Goal: Task Accomplishment & Management: Manage account settings

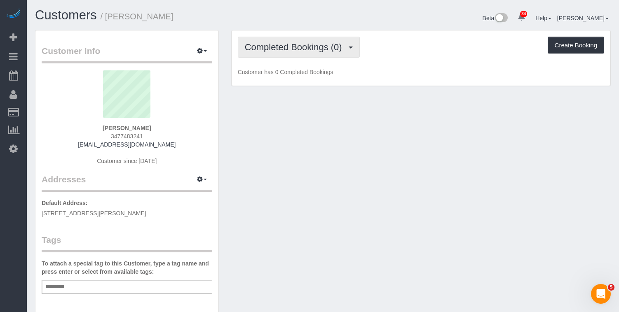
click at [265, 52] on span "Completed Bookings (0)" at bounding box center [295, 47] width 101 height 10
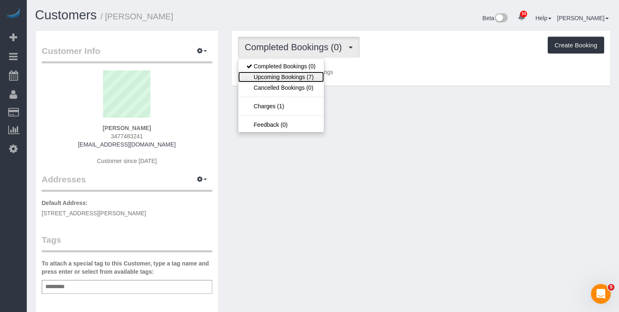
click at [263, 77] on link "Upcoming Bookings (7)" at bounding box center [281, 77] width 86 height 11
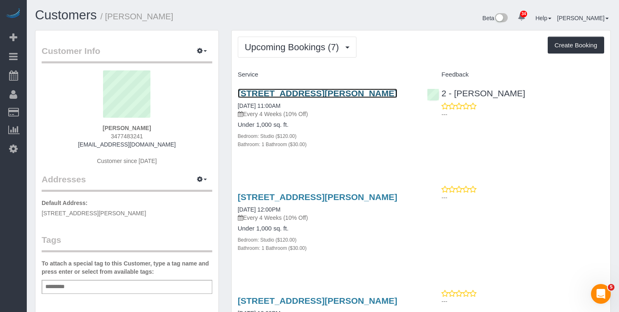
click at [254, 98] on link "118 Hancock Street, Floor 2, Brooklyn, NY 11216" at bounding box center [318, 93] width 160 height 9
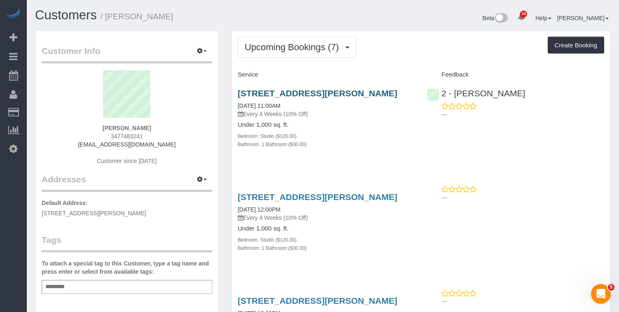
drag, startPoint x: 267, startPoint y: 102, endPoint x: 241, endPoint y: 96, distance: 27.6
click at [241, 96] on h3 "118 Hancock Street, Floor 2, Brooklyn, NY 11216" at bounding box center [326, 93] width 177 height 9
click at [235, 92] on div "118 Hancock Street, Floor 2, Brooklyn, NY 11216 10/04/2025 11:00AM Every 4 Week…" at bounding box center [327, 123] width 190 height 83
drag, startPoint x: 236, startPoint y: 92, endPoint x: 269, endPoint y: 99, distance: 34.2
click at [268, 100] on div "118 Hancock Street, Floor 2, Brooklyn, NY 11216 10/04/2025 11:00AM Every 4 Week…" at bounding box center [327, 123] width 190 height 83
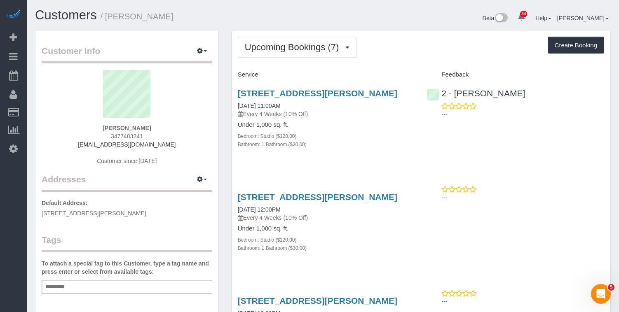
copy link "118 Hancock Street, Floor 2, Brooklyn, NY 11216"
click at [69, 288] on input "text" at bounding box center [57, 287] width 28 height 11
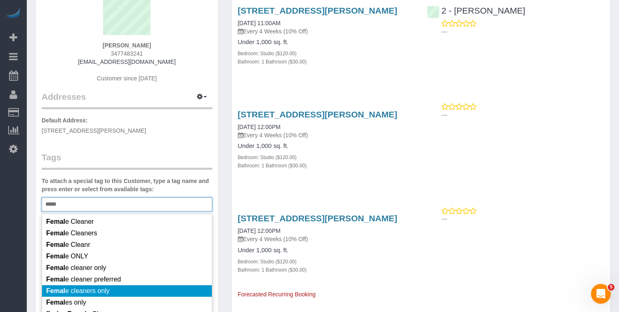
scroll to position [82, 0]
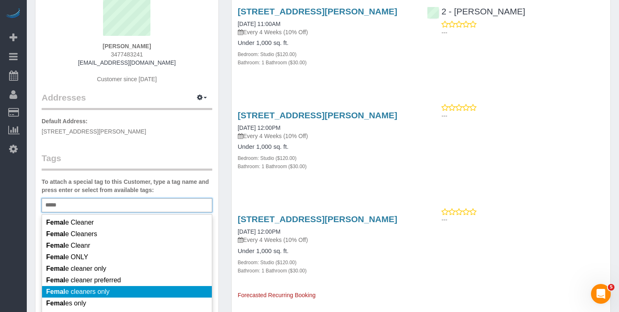
type input "*****"
click at [95, 286] on li "Femal e cleaners only" at bounding box center [127, 292] width 170 height 12
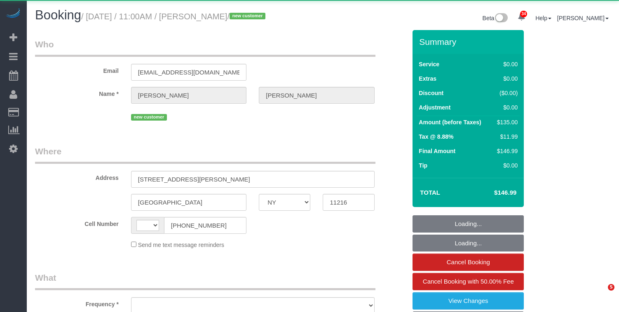
select select "NY"
select select "string:[GEOGRAPHIC_DATA]"
select select "object:572"
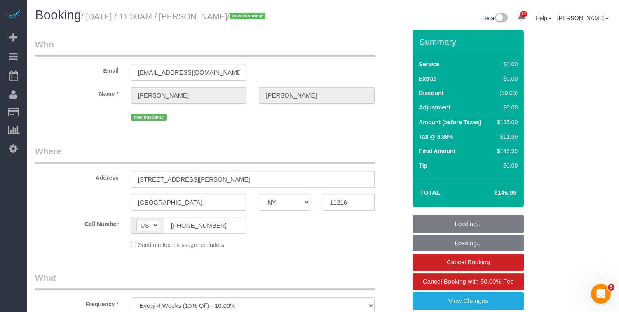
select select "string:stripe-pm_1SEC6T4VGloSiKo7tCGDm4BU"
select select "spot1"
select select "number:59"
select select "number:90"
select select "number:15"
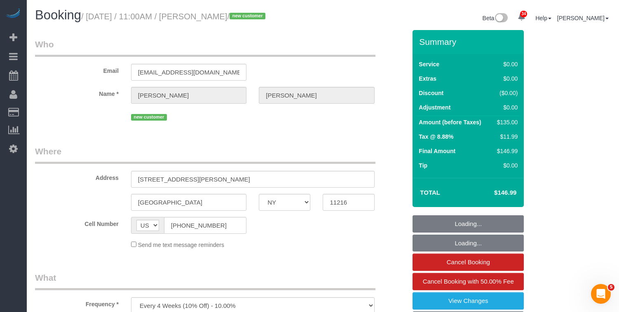
select select "number:5"
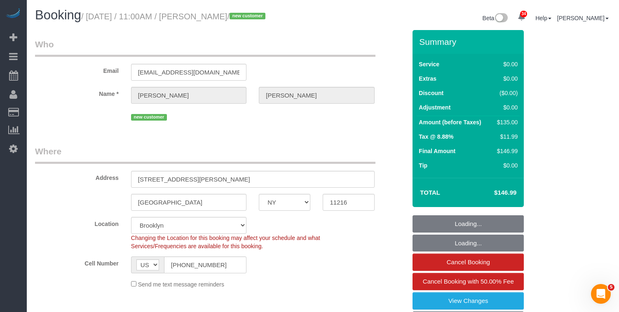
select select "object:1081"
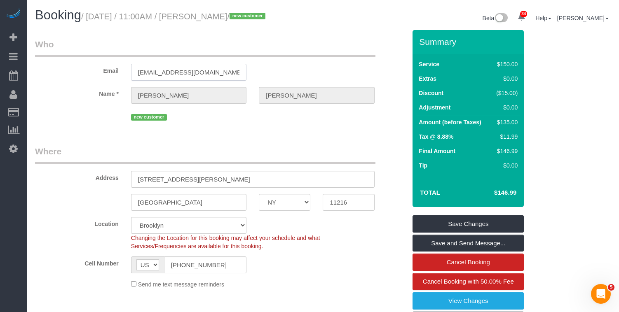
click at [155, 74] on input "typhanybrowne1028@gmail.com" at bounding box center [188, 72] width 115 height 17
click at [153, 70] on input "typhanybrowne1028@gmail.com" at bounding box center [188, 72] width 115 height 17
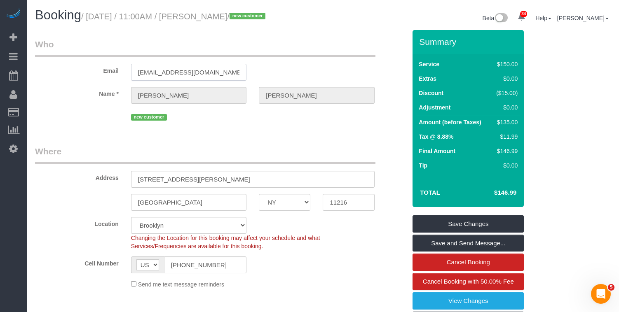
click at [153, 70] on input "typhanybrowne1028@gmail.com" at bounding box center [188, 72] width 115 height 17
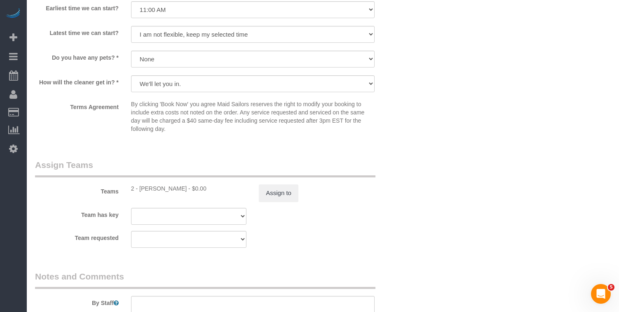
scroll to position [989, 0]
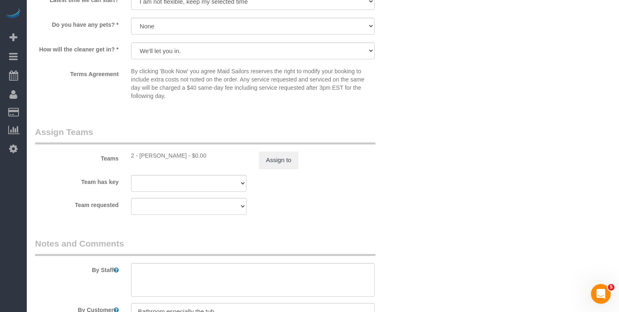
drag, startPoint x: 174, startPoint y: 155, endPoint x: 139, endPoint y: 155, distance: 34.6
click at [139, 155] on div "2 - [PERSON_NAME] - $0.00" at bounding box center [188, 156] width 115 height 8
copy div "[PERSON_NAME]"
drag, startPoint x: 157, startPoint y: 157, endPoint x: 170, endPoint y: 157, distance: 12.4
click at [158, 157] on div "2 - Alton Jasper - $0.00" at bounding box center [188, 156] width 115 height 8
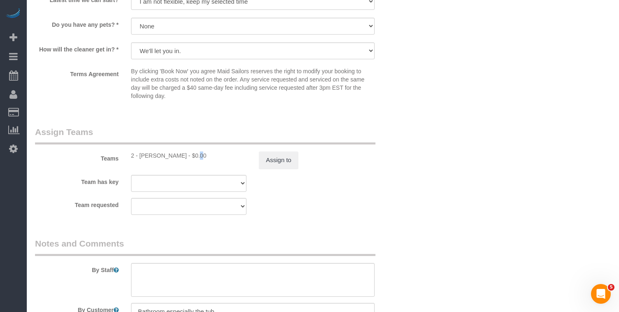
click at [167, 157] on div "2 - Alton Jasper - $0.00" at bounding box center [188, 156] width 115 height 8
click at [171, 156] on div "2 - Alton Jasper - $0.00" at bounding box center [188, 156] width 115 height 8
drag, startPoint x: 172, startPoint y: 156, endPoint x: 139, endPoint y: 155, distance: 33.0
click at [139, 155] on div "2 - Alton Jasper - $0.00" at bounding box center [188, 156] width 115 height 8
copy div "Alton Jasper"
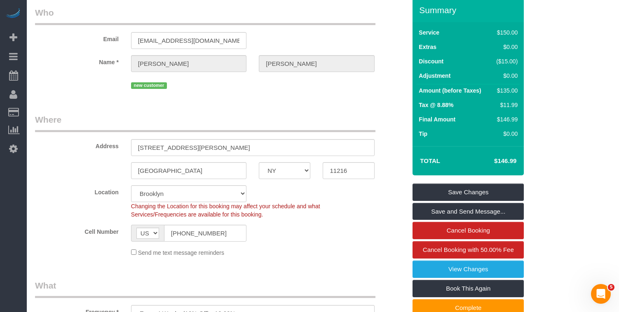
scroll to position [26, 0]
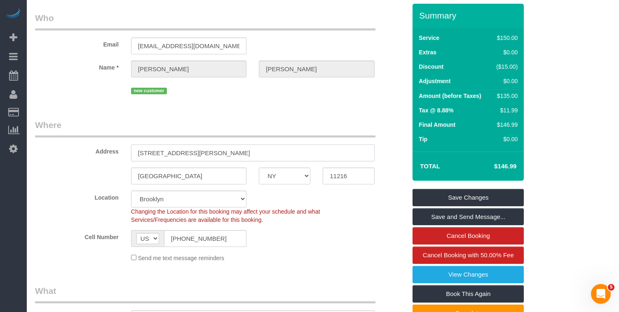
click at [227, 152] on input "118 Hancock Street, Floor 2" at bounding box center [253, 153] width 244 height 17
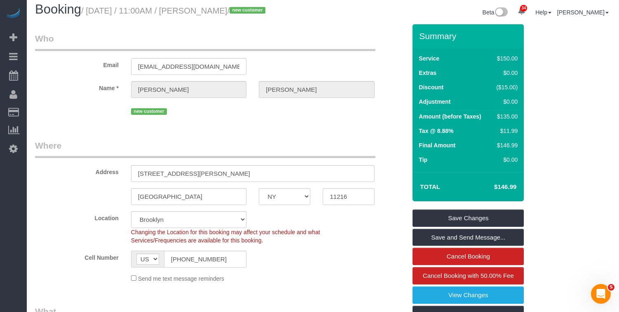
scroll to position [0, 0]
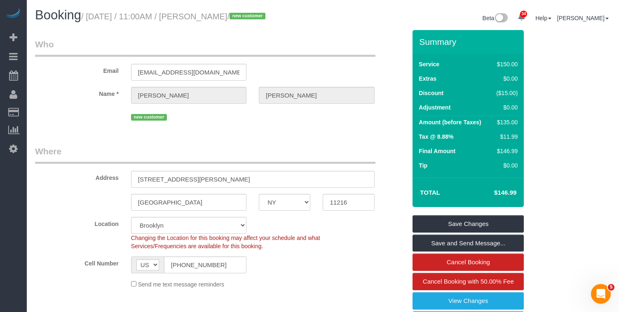
drag, startPoint x: 260, startPoint y: 15, endPoint x: 93, endPoint y: 20, distance: 167.4
click at [93, 20] on small "/ October 04, 2025 / 11:00AM / Tiffany Browne / new customer" at bounding box center [174, 16] width 187 height 9
copy small "October 04, 2025 / 11:00AM / Tiffany Browne"
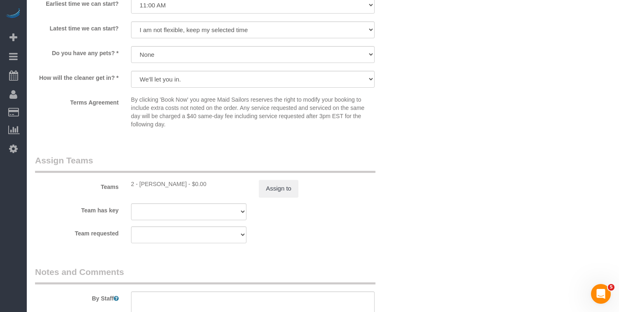
scroll to position [963, 0]
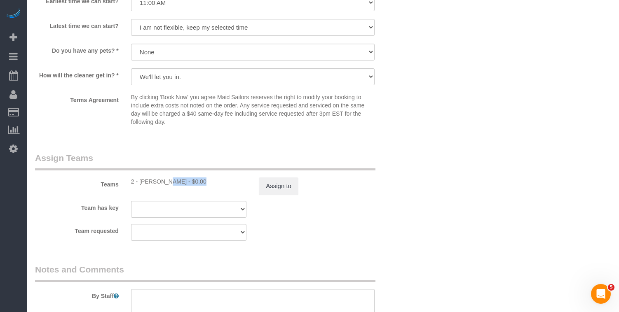
drag, startPoint x: 172, startPoint y: 183, endPoint x: 140, endPoint y: 183, distance: 32.6
click at [140, 183] on div "2 - Alton Jasper - $0.00" at bounding box center [188, 182] width 115 height 8
copy div "Alton Jasper"
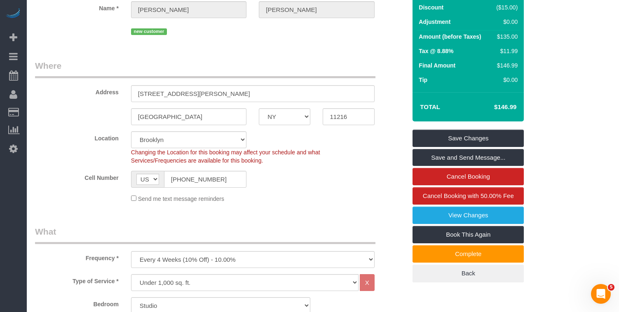
scroll to position [0, 0]
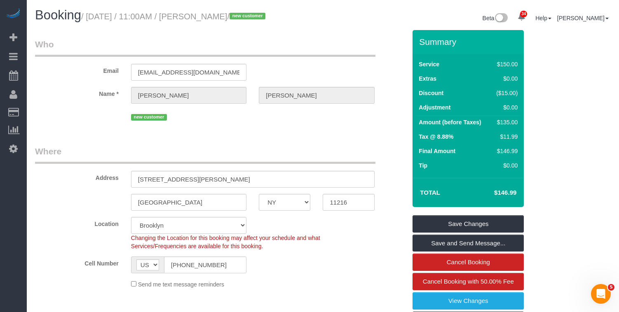
click at [255, 16] on small "/ October 04, 2025 / 11:00AM / Tiffany Browne / new customer" at bounding box center [174, 16] width 187 height 9
click at [261, 22] on h1 "Booking / October 04, 2025 / 11:00AM / Tiffany Browne / new customer" at bounding box center [176, 15] width 282 height 14
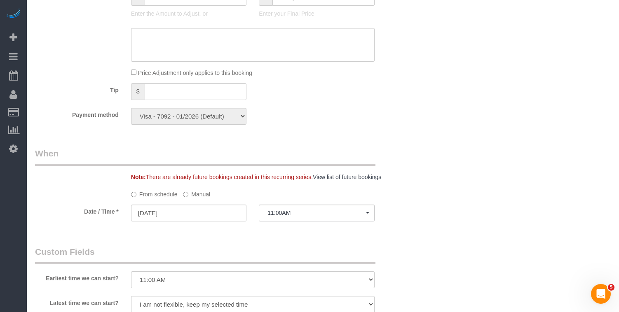
scroll to position [698, 0]
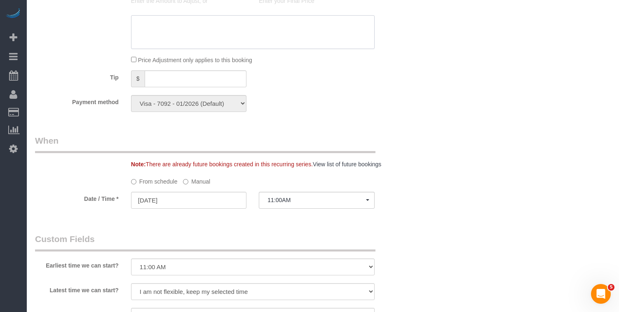
click at [171, 36] on textarea at bounding box center [253, 32] width 244 height 34
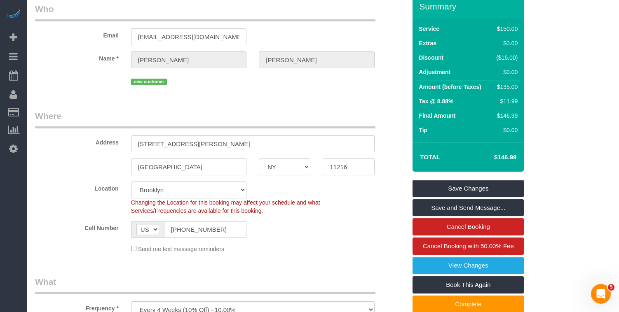
scroll to position [35, 0]
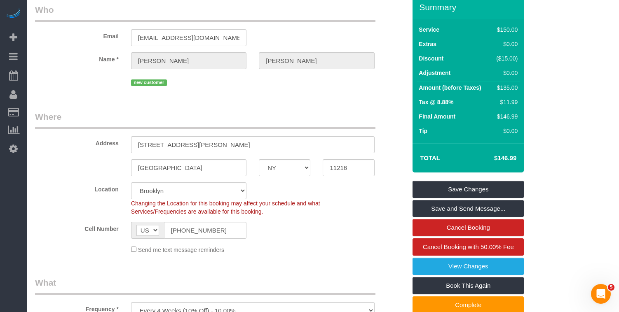
type textarea "Reschedule - 10/07 9:00 AM Female Cleaner 11:00 AM"
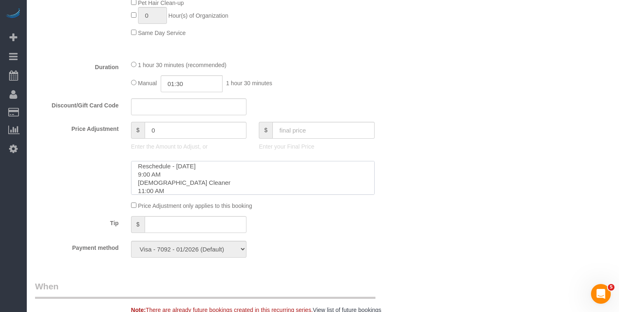
scroll to position [0, 0]
drag, startPoint x: 206, startPoint y: 169, endPoint x: 180, endPoint y: 169, distance: 26.0
click at [180, 169] on textarea at bounding box center [253, 178] width 244 height 34
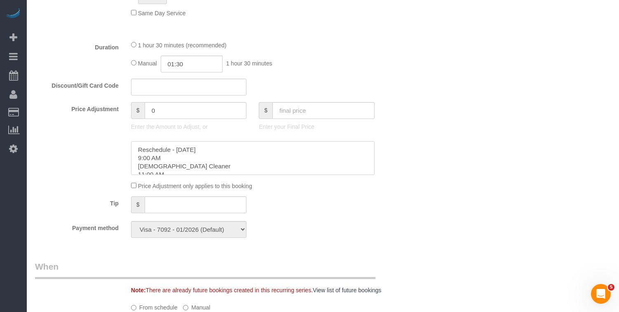
scroll to position [8, 0]
drag, startPoint x: 188, startPoint y: 111, endPoint x: 157, endPoint y: 110, distance: 31.4
click at [157, 110] on input "0" at bounding box center [196, 110] width 102 height 17
drag, startPoint x: 157, startPoint y: 110, endPoint x: 142, endPoint y: 109, distance: 15.3
click at [142, 109] on div "$ 0" at bounding box center [188, 110] width 115 height 17
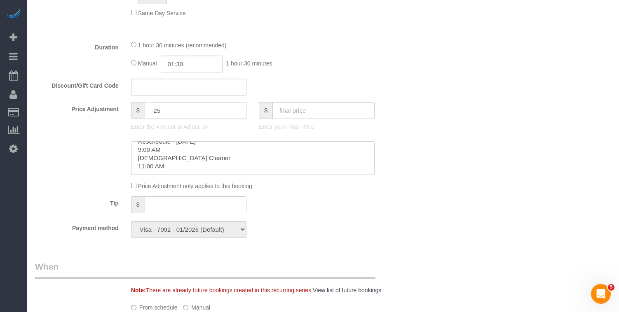
type input "-25"
click at [179, 159] on textarea at bounding box center [253, 158] width 244 height 34
click at [179, 169] on textarea at bounding box center [253, 158] width 244 height 34
drag, startPoint x: 179, startPoint y: 169, endPoint x: 121, endPoint y: 138, distance: 66.6
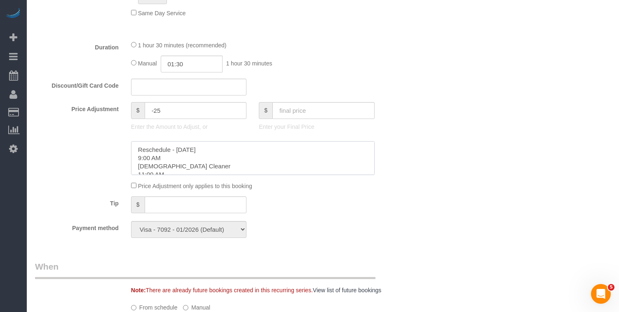
click at [121, 138] on sui-booking-price-adjustment "Price Adjustment $ -25 Enter the Amount to Adjust, or $ Enter your Final Price …" at bounding box center [220, 146] width 371 height 88
click at [82, 164] on div at bounding box center [221, 158] width 384 height 34
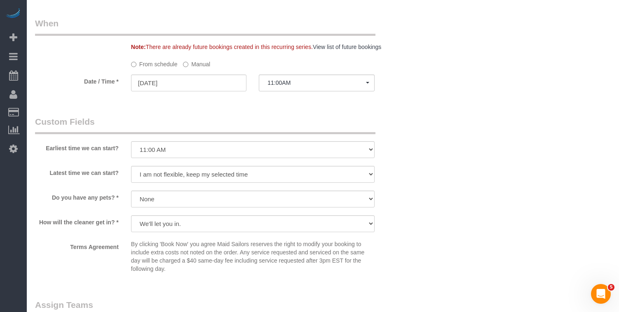
scroll to position [828, 0]
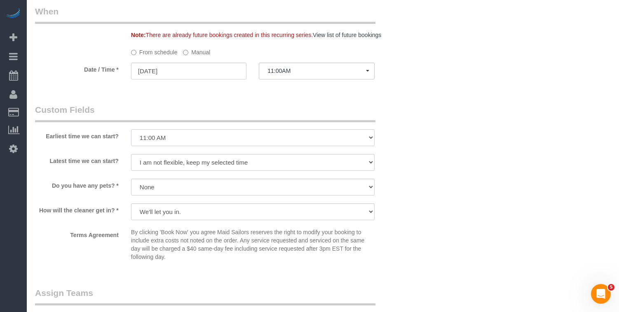
click at [162, 138] on select "I am not flexible, keep my selected time 8:00 AM 9:00 AM 10:00 AM 11:00 AM 12:0…" at bounding box center [253, 137] width 244 height 17
select select "number:57"
click at [131, 129] on select "I am not flexible, keep my selected time 8:00 AM 9:00 AM 10:00 AM 11:00 AM 12:0…" at bounding box center [253, 137] width 244 height 17
click at [156, 163] on select "I am not flexible, keep my selected time 8:00 AM 9:00 AM 10:00 AM 11:00 AM 12:0…" at bounding box center [253, 162] width 244 height 17
select select "number:71"
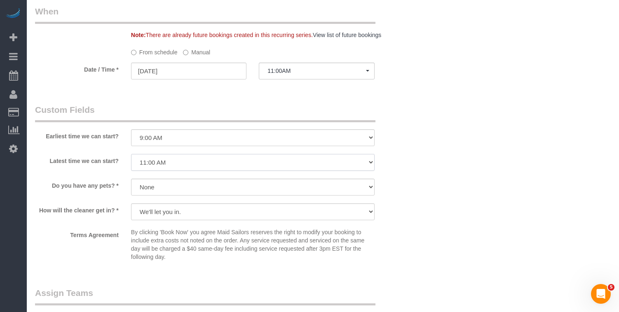
click at [131, 154] on select "I am not flexible, keep my selected time 8:00 AM 9:00 AM 10:00 AM 11:00 AM 12:0…" at bounding box center [253, 162] width 244 height 17
click at [97, 183] on label "Do you have any pets? *" at bounding box center [77, 184] width 96 height 11
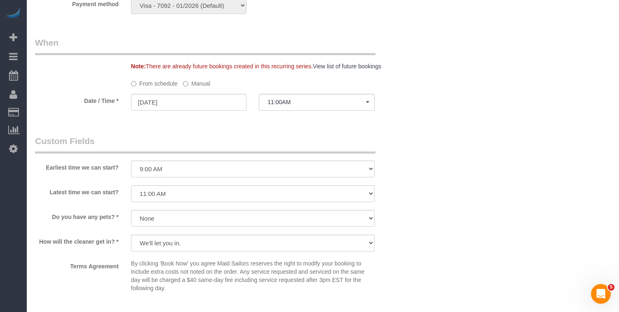
scroll to position [789, 0]
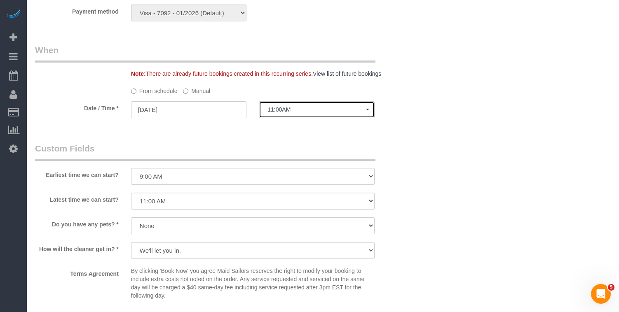
click at [297, 112] on span "11:00AM" at bounding box center [316, 109] width 98 height 7
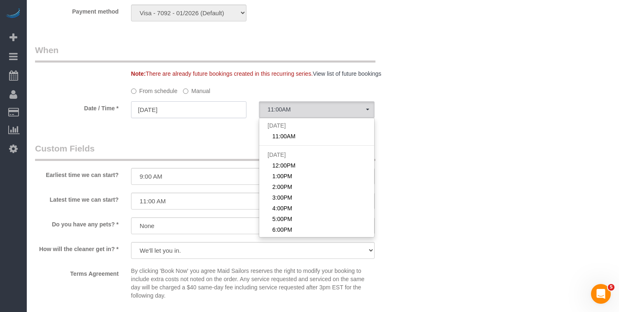
click at [165, 109] on input "10/04/2025" at bounding box center [188, 109] width 115 height 17
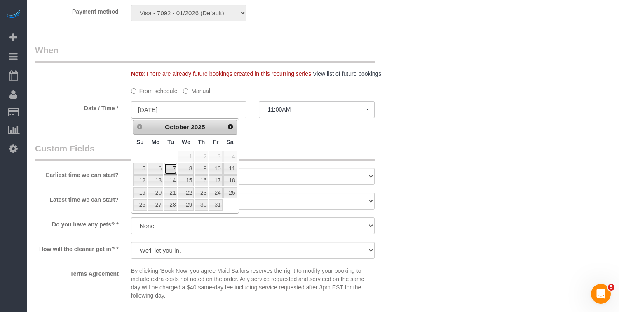
click at [169, 168] on link "7" at bounding box center [170, 168] width 13 height 11
type input "10/07/2025"
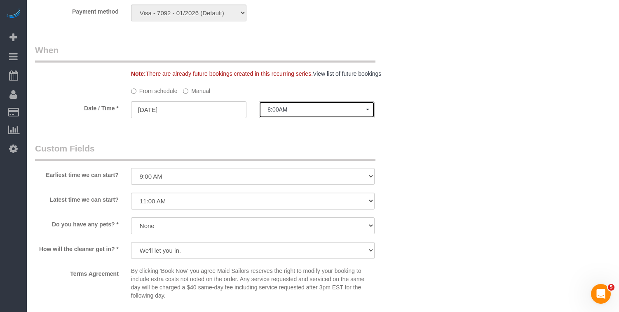
click at [299, 110] on span "8:00AM" at bounding box center [316, 109] width 98 height 7
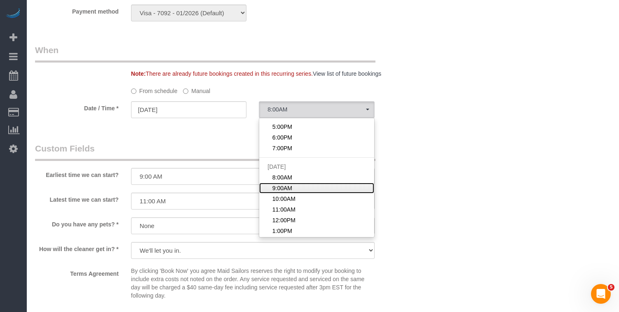
drag, startPoint x: 313, startPoint y: 189, endPoint x: 156, endPoint y: 148, distance: 162.1
click at [313, 189] on link "9:00AM" at bounding box center [316, 188] width 115 height 11
select select "spot23"
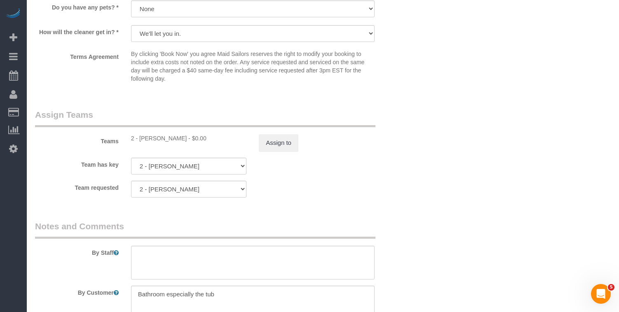
scroll to position [1006, 0]
click at [268, 143] on button "Assign to" at bounding box center [279, 142] width 40 height 17
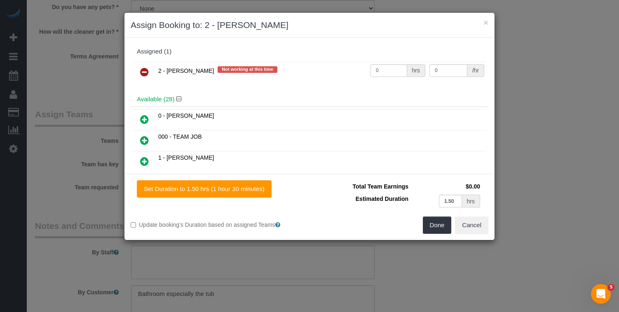
click at [145, 73] on icon at bounding box center [144, 72] width 9 height 10
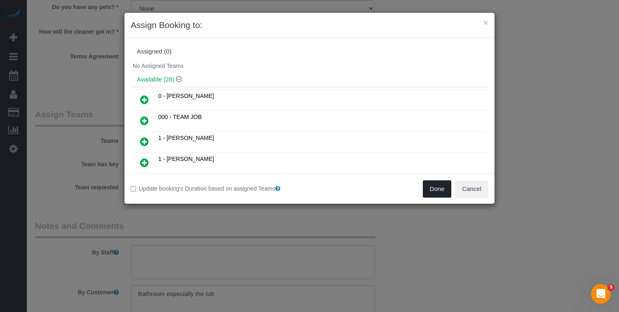
click at [439, 190] on button "Done" at bounding box center [437, 189] width 29 height 17
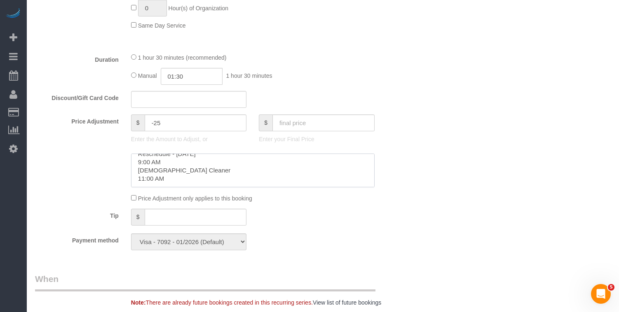
scroll to position [0, 0]
drag, startPoint x: 176, startPoint y: 178, endPoint x: 121, endPoint y: 139, distance: 67.0
click at [121, 139] on sui-booking-price-adjustment "Price Adjustment $ -25 Enter the Amount to Adjust, or $ Enter your Final Price …" at bounding box center [220, 159] width 371 height 88
click at [463, 145] on div "Who Email typhanybrowne1028@gmail.com Name * Tiffany Browne new customer Where …" at bounding box center [323, 164] width 576 height 1389
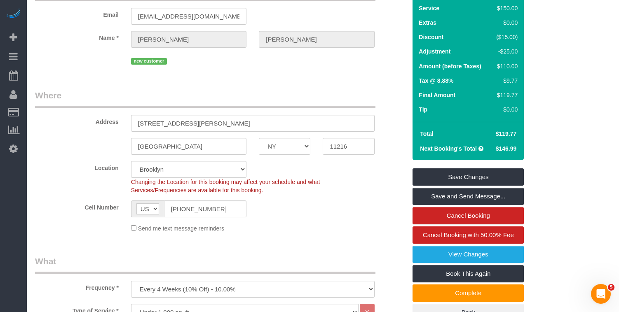
scroll to position [74, 0]
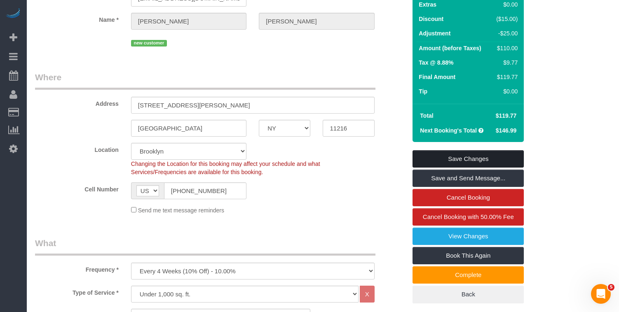
click at [423, 158] on link "Save Changes" at bounding box center [468, 158] width 111 height 17
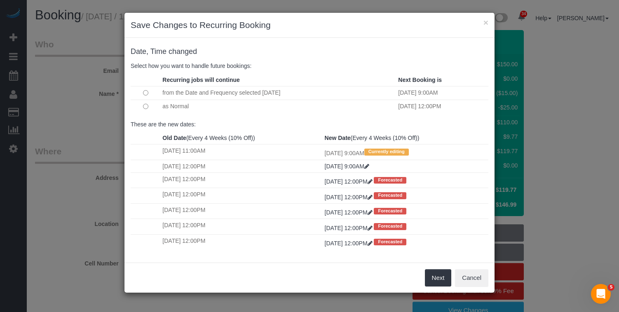
scroll to position [44, 0]
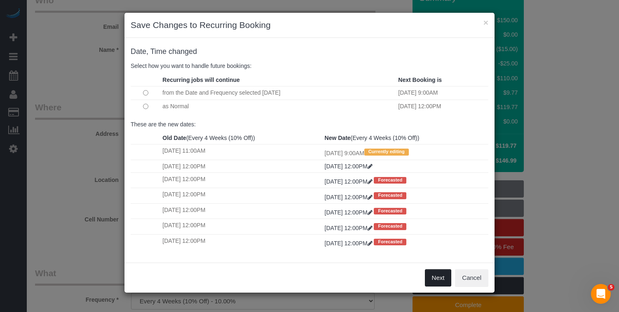
click at [430, 279] on button "Next" at bounding box center [438, 278] width 27 height 17
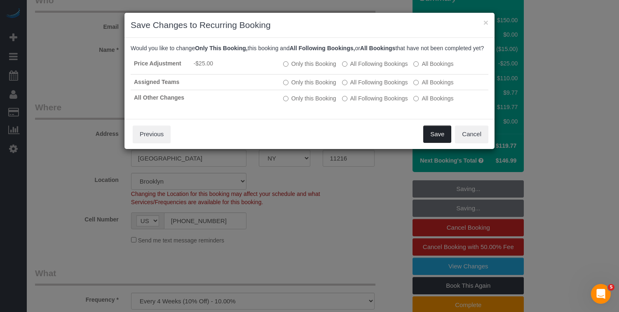
click at [434, 143] on button "Save" at bounding box center [437, 134] width 28 height 17
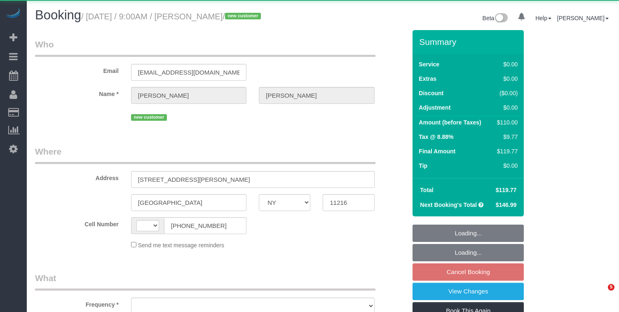
select select "NY"
select select "string:[GEOGRAPHIC_DATA]"
select select "object:819"
select select "spot2"
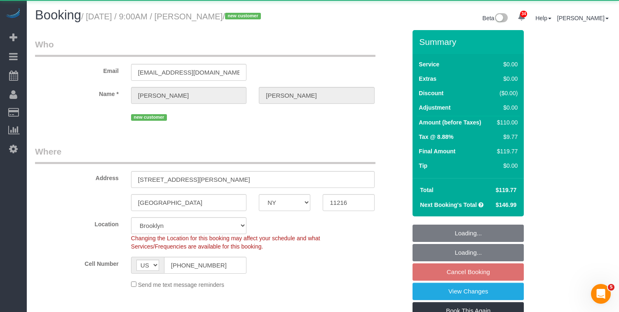
select select "object:1456"
select select "string:stripe-pm_1SEC6T4VGloSiKo7tCGDm4BU"
select select "number:57"
select select "number:71"
select select "number:15"
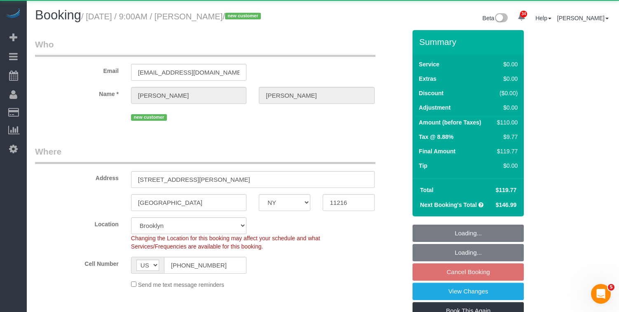
select select "number:5"
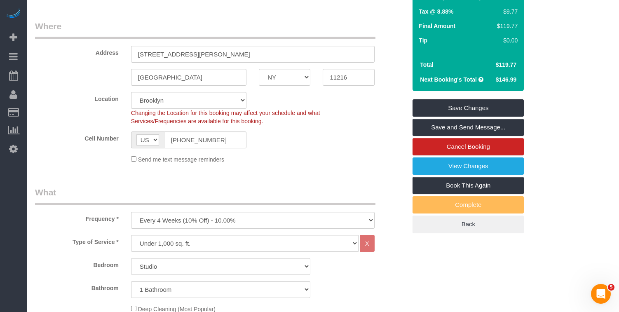
scroll to position [131, 0]
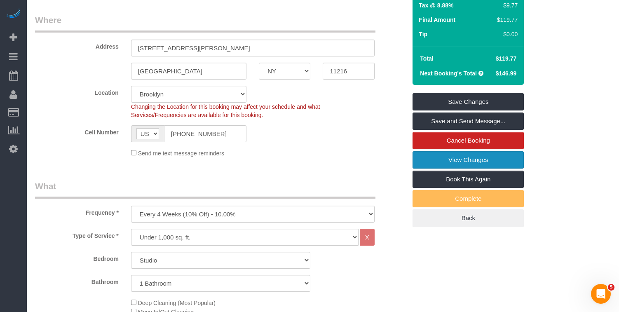
click at [427, 160] on link "View Changes" at bounding box center [468, 159] width 111 height 17
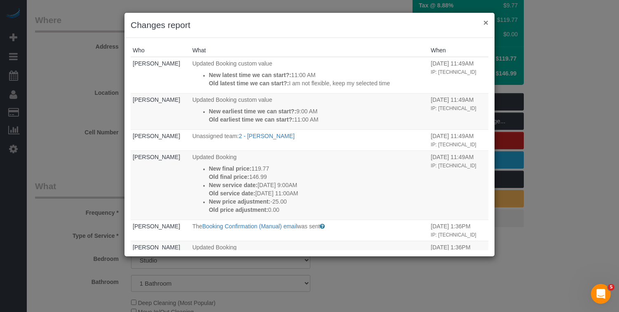
click at [486, 23] on button "×" at bounding box center [485, 22] width 5 height 9
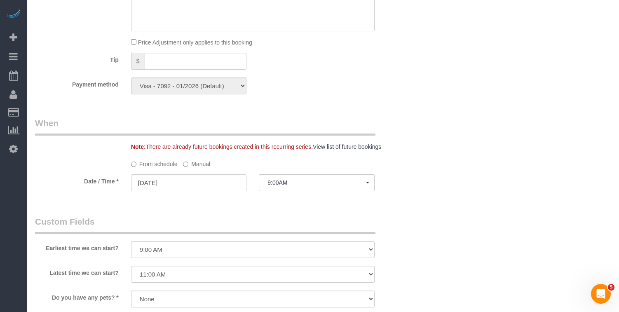
scroll to position [580, 0]
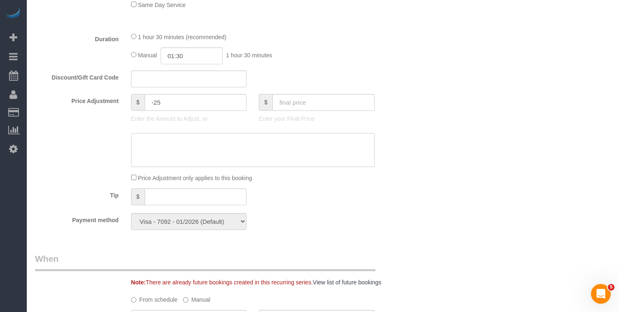
click at [152, 145] on textarea at bounding box center [253, 150] width 244 height 34
click at [193, 152] on textarea at bounding box center [253, 150] width 244 height 34
paste textarea "https://maidsailors.slack.com/archives/C5F2ECJCF/p1759592229402689"
type textarea "https://maidsailors.slack.com/archives/C5F2ECJCF/p1759592229402689"
click at [533, 155] on div "Who Email typhanybrowne1028@gmail.com Name * Tiffany Browne new customer Where …" at bounding box center [323, 144] width 576 height 1389
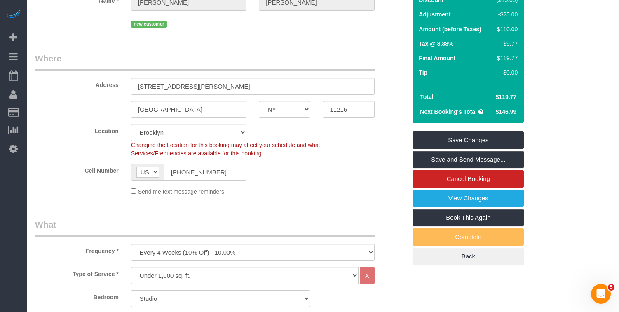
scroll to position [46, 0]
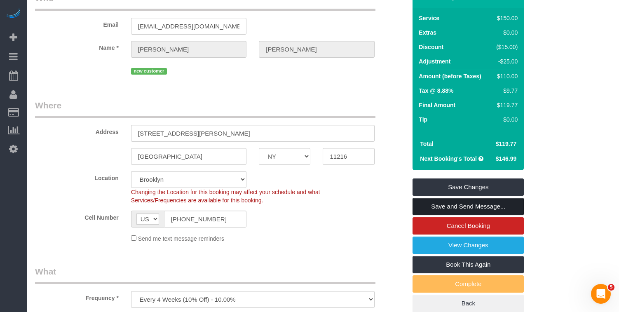
click at [428, 200] on link "Save and Send Message..." at bounding box center [468, 206] width 111 height 17
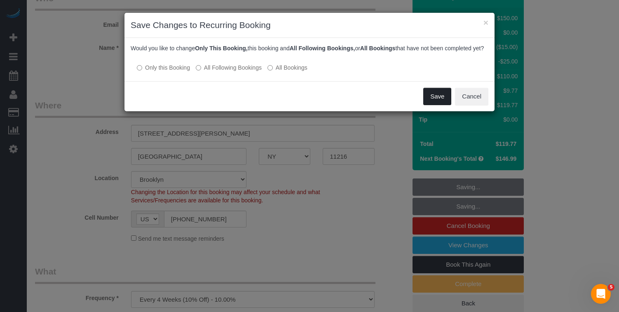
click at [431, 105] on button "Save" at bounding box center [437, 96] width 28 height 17
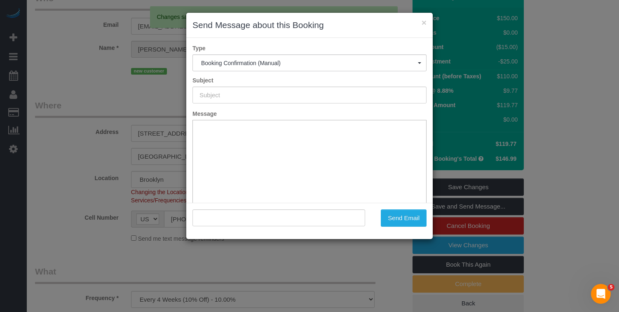
type input "Cleaning Confirmed for 10/07/2025 at 9:00am"
type input ""Tiffany Browne" <typhanybrowne1028@gmail.com>"
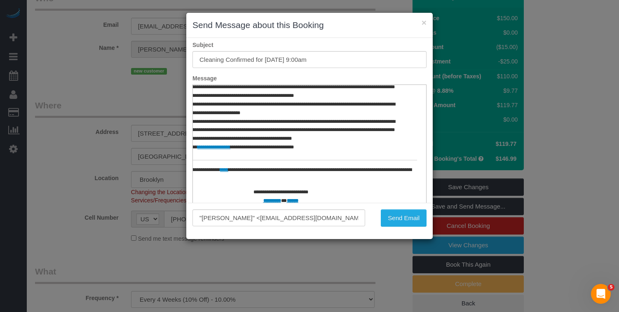
scroll to position [61, 0]
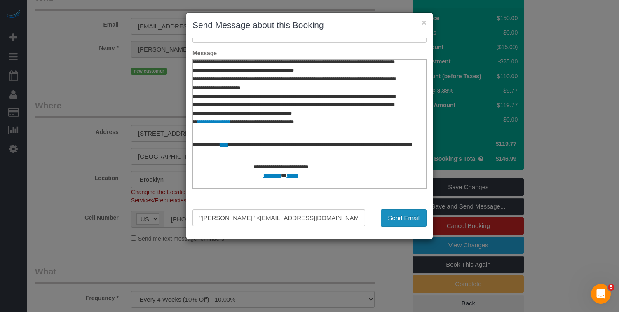
click at [395, 221] on button "Send Email" at bounding box center [404, 217] width 46 height 17
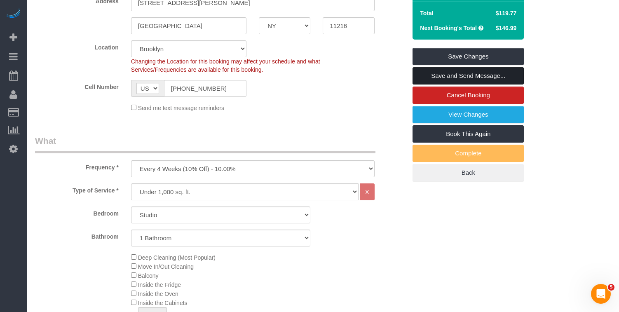
scroll to position [0, 0]
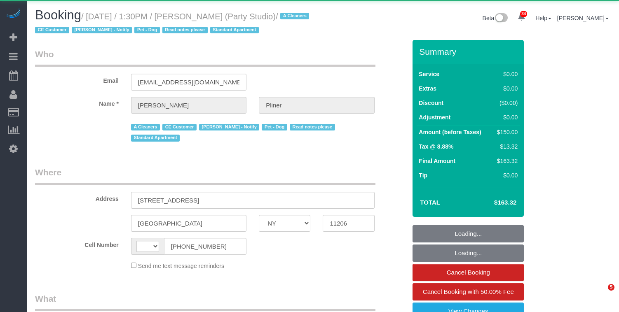
select select "NY"
select select "object:962"
select select "string:[GEOGRAPHIC_DATA]"
select select "string:stripe-pm_1QwlgU4VGloSiKo7oE5apDPW"
select select "number:61"
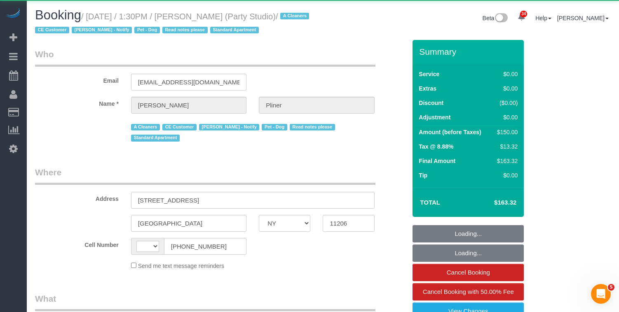
select select "number:79"
select select "number:13"
select select "number:5"
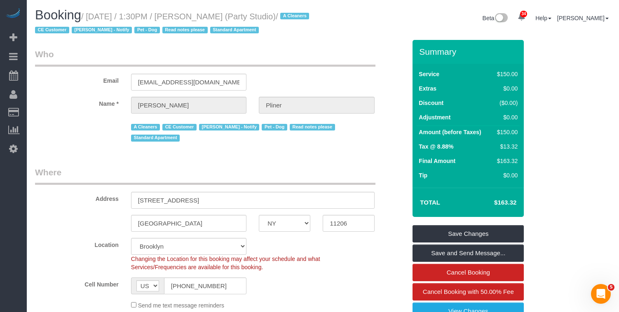
drag, startPoint x: 298, startPoint y: 14, endPoint x: 91, endPoint y: 12, distance: 206.5
click at [91, 12] on small "/ [DATE] / 1:30PM / [PERSON_NAME] (Party Studio) / A Cleaners CE Customer [PERS…" at bounding box center [173, 23] width 277 height 23
click at [61, 172] on legend "Where" at bounding box center [205, 176] width 340 height 19
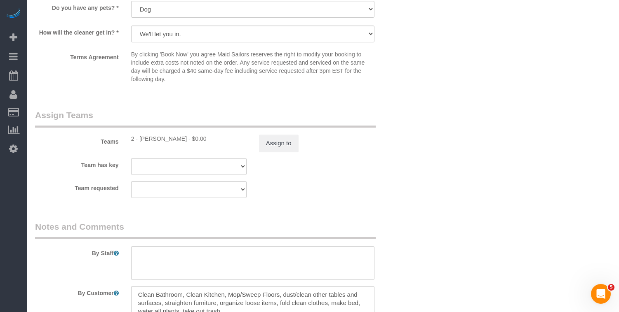
scroll to position [1006, 0]
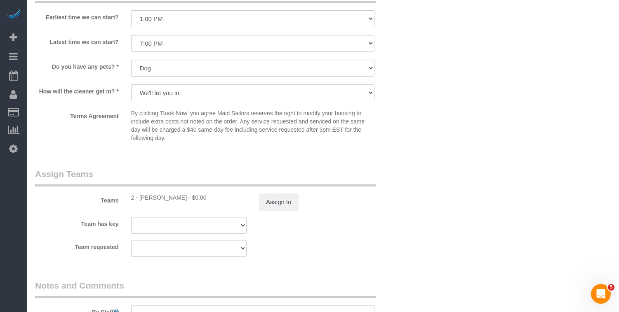
drag, startPoint x: 174, startPoint y: 189, endPoint x: 141, endPoint y: 186, distance: 33.1
click at [141, 194] on div "2 - [PERSON_NAME] - $0.00" at bounding box center [188, 198] width 115 height 8
copy div "[PERSON_NAME]"
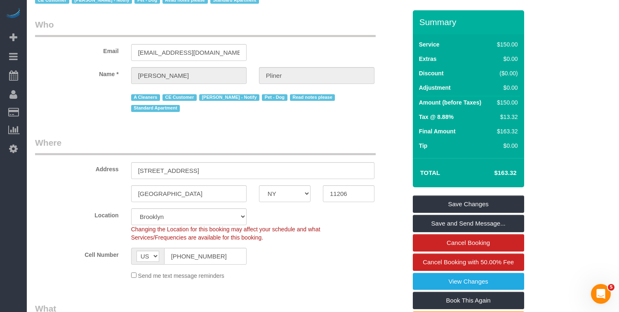
scroll to position [0, 0]
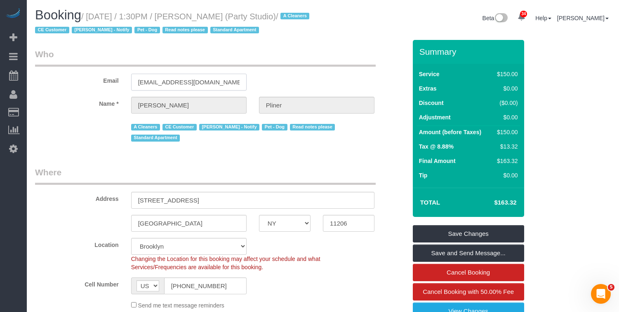
click at [168, 86] on input "[EMAIL_ADDRESS][DOMAIN_NAME]" at bounding box center [188, 82] width 115 height 17
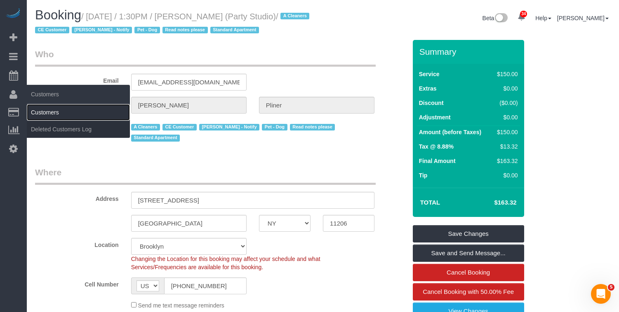
click at [40, 110] on link "Customers" at bounding box center [78, 112] width 103 height 16
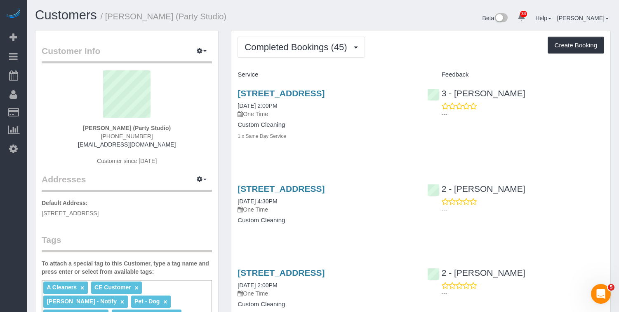
drag, startPoint x: 304, startPoint y: 103, endPoint x: 233, endPoint y: 95, distance: 71.3
click at [233, 95] on div "[STREET_ADDRESS] [DATE] 2:00PM One Time Custom Cleaning 1 x Same Day Service" at bounding box center [325, 119] width 189 height 75
copy link "[STREET_ADDRESS]"
click at [256, 42] on span "Completed Bookings (45)" at bounding box center [297, 47] width 106 height 10
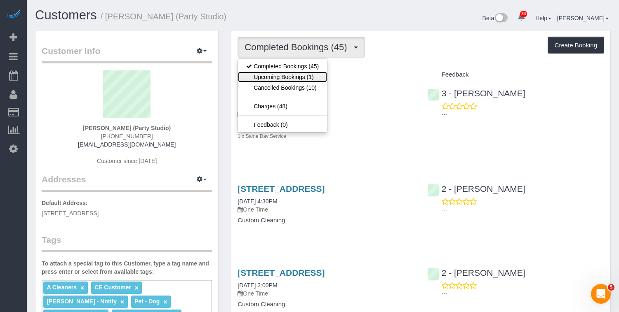
click at [277, 80] on link "Upcoming Bookings (1)" at bounding box center [282, 77] width 89 height 11
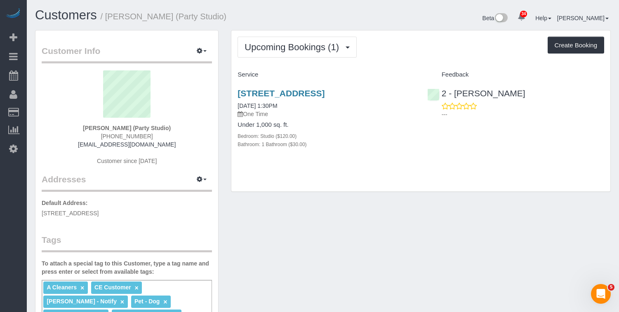
drag, startPoint x: 296, startPoint y: 103, endPoint x: 230, endPoint y: 94, distance: 66.6
click at [231, 94] on div "567 Flushing Avenue, Apt. 506, Brooklyn, NY 11206 10/04/2025 1:30PM One Time Un…" at bounding box center [325, 123] width 189 height 83
copy link "567 Flushing Avenue, Apt. 506, Brooklyn, NY 11206"
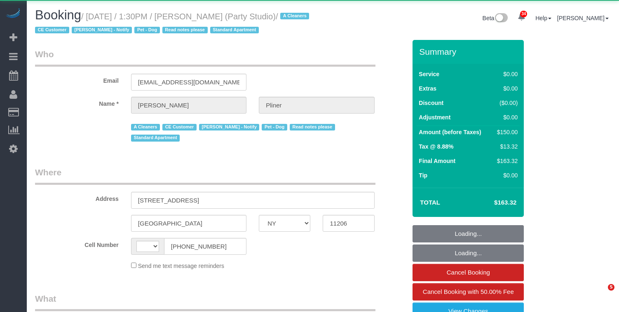
select select "NY"
select select "string:[GEOGRAPHIC_DATA]"
select select "string:stripe-pm_1QwlgU4VGloSiKo7oE5apDPW"
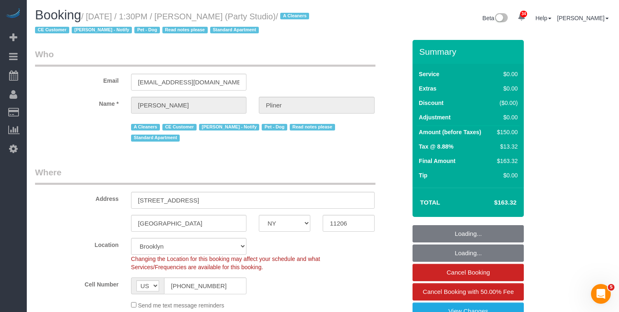
select select "object:962"
select select "number:61"
select select "number:79"
select select "number:13"
select select "number:5"
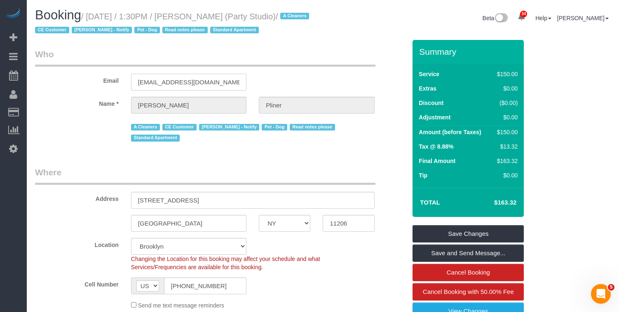
click at [173, 87] on input "[EMAIL_ADDRESS][DOMAIN_NAME]" at bounding box center [188, 82] width 115 height 17
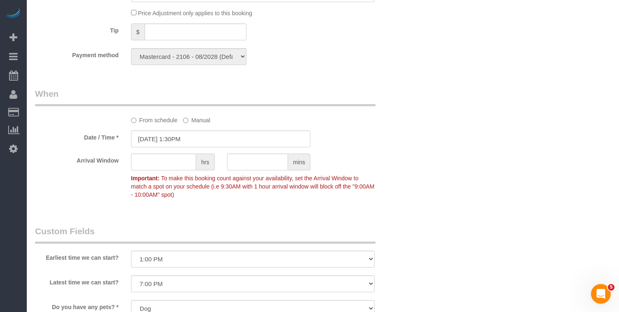
scroll to position [788, 0]
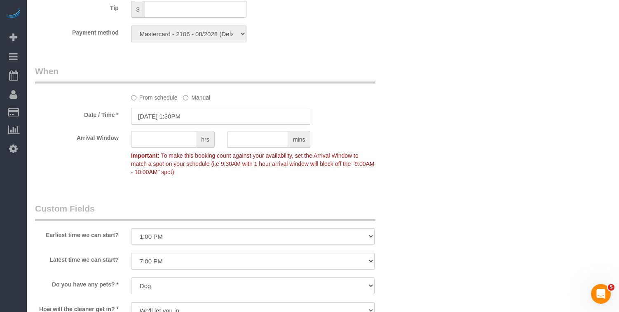
click at [160, 108] on input "10/04/2025 1:30PM" at bounding box center [221, 116] width 180 height 17
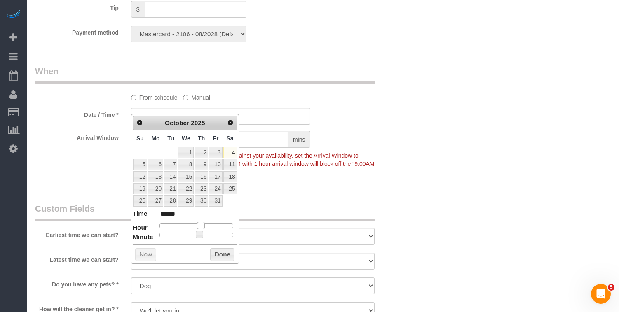
type input "10/04/2025 2:30PM"
type input "******"
type input "10/04/2025 3:30PM"
type input "******"
type input "10/04/2025 4:30PM"
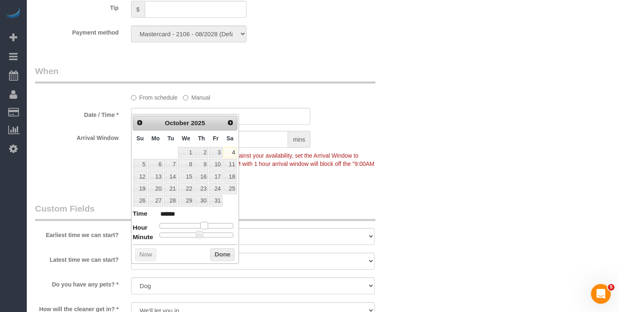
type input "******"
drag, startPoint x: 201, startPoint y: 225, endPoint x: 211, endPoint y: 225, distance: 10.3
click at [211, 225] on span at bounding box center [210, 225] width 7 height 7
click at [217, 251] on button "Done" at bounding box center [222, 255] width 24 height 13
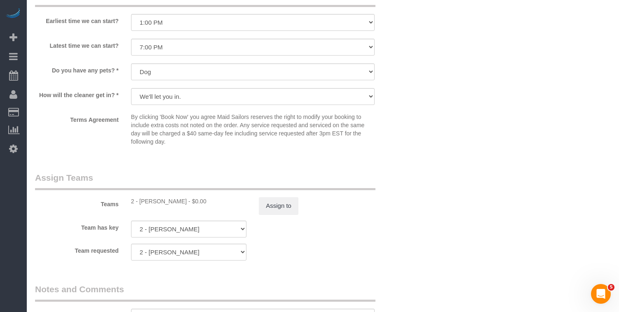
scroll to position [1014, 0]
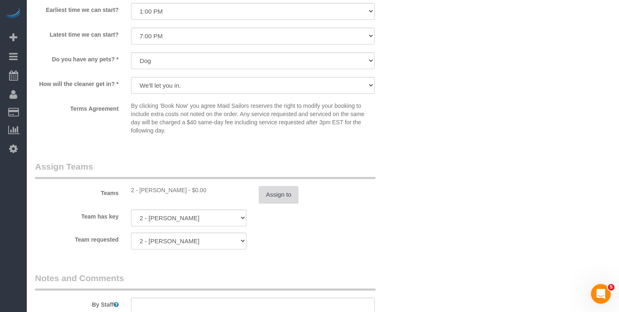
click at [277, 188] on button "Assign to" at bounding box center [279, 194] width 40 height 17
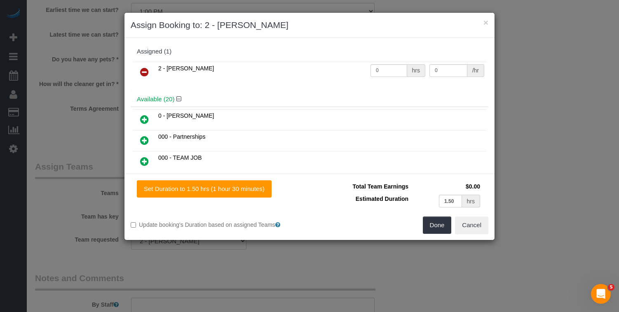
click at [147, 73] on icon at bounding box center [144, 72] width 9 height 10
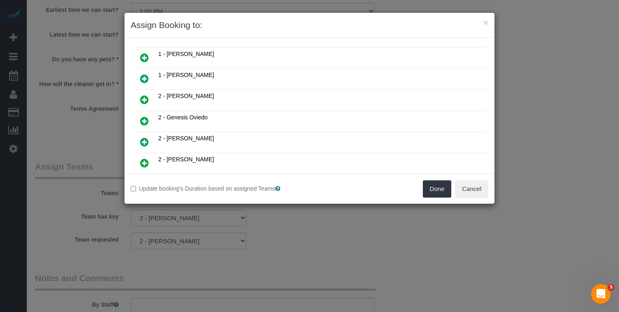
click at [144, 120] on icon at bounding box center [144, 121] width 9 height 10
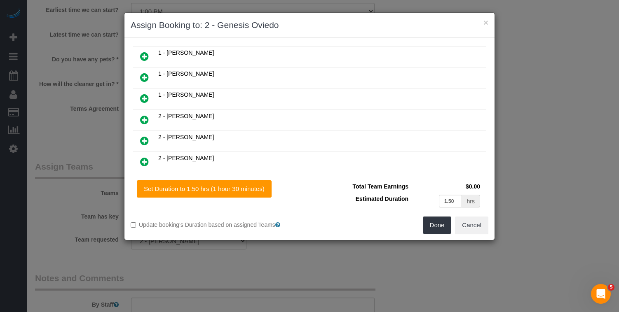
scroll to position [230, 0]
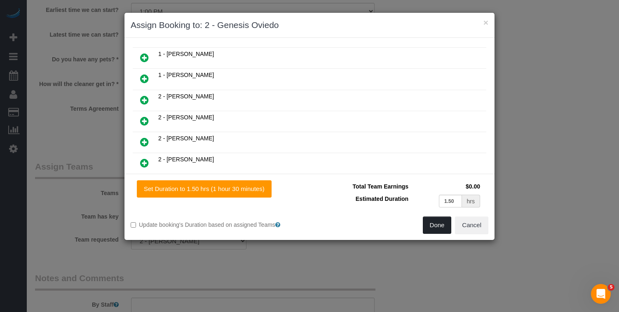
click at [433, 224] on button "Done" at bounding box center [437, 225] width 29 height 17
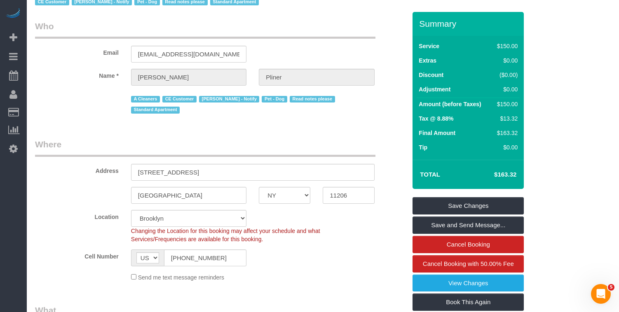
scroll to position [0, 0]
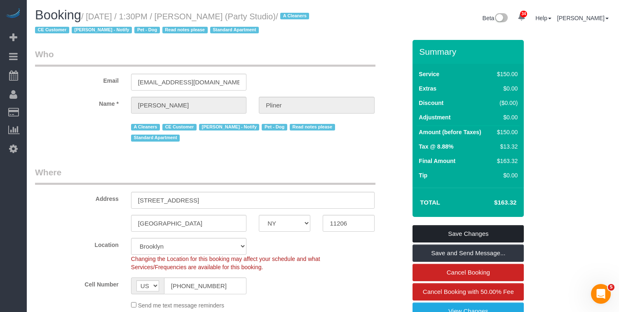
click at [434, 235] on link "Save Changes" at bounding box center [468, 233] width 111 height 17
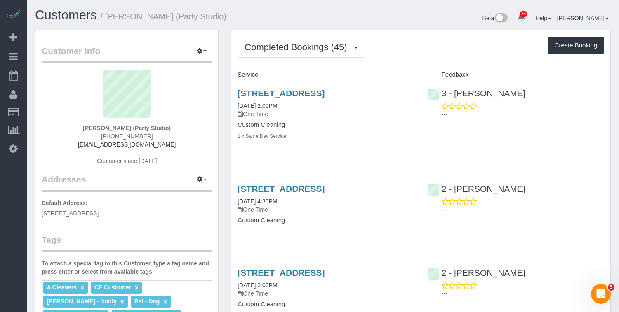
click at [287, 52] on span "Completed Bookings (45)" at bounding box center [297, 47] width 106 height 10
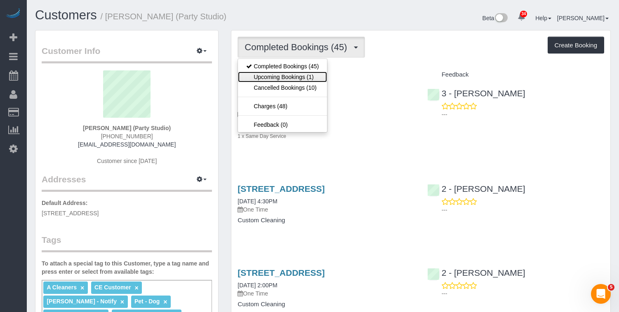
click at [284, 77] on link "Upcoming Bookings (1)" at bounding box center [282, 77] width 89 height 11
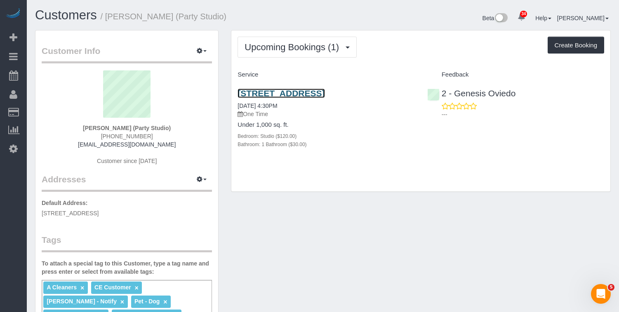
click at [253, 96] on link "[STREET_ADDRESS]" at bounding box center [280, 93] width 87 height 9
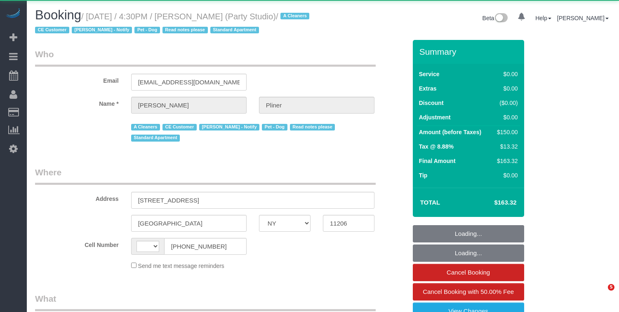
select select "NY"
select select "string:US"
select select "object:592"
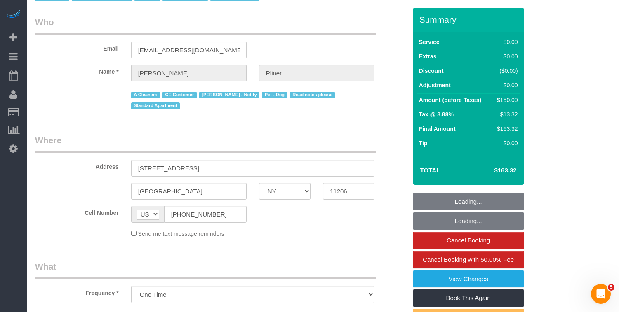
select select "string:stripe-pm_1QwlgU4VGloSiKo7oE5apDPW"
select select "number:61"
select select "number:79"
select select "number:13"
select select "number:5"
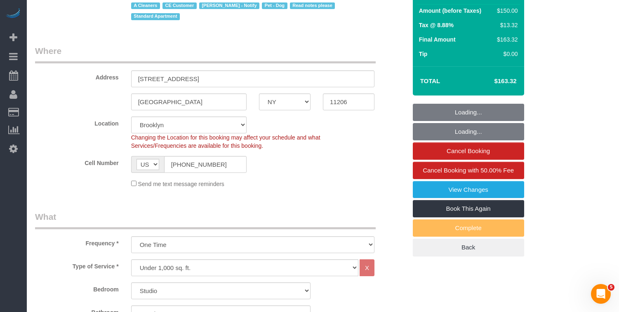
select select "object:1107"
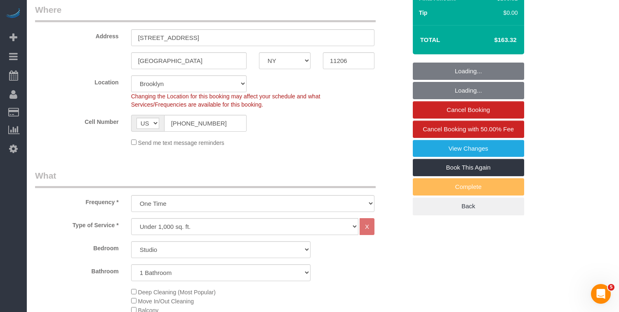
scroll to position [167, 0]
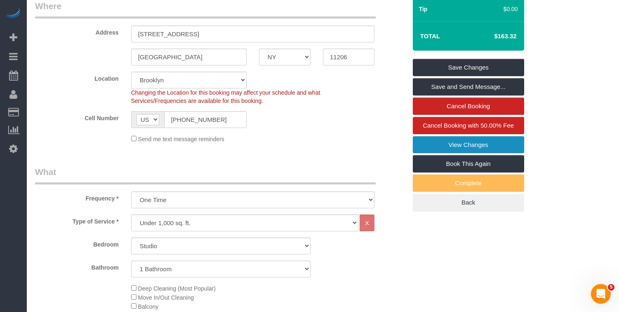
click at [422, 141] on link "View Changes" at bounding box center [468, 144] width 111 height 17
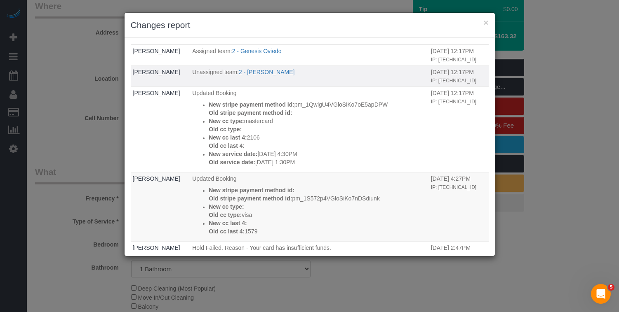
scroll to position [0, 0]
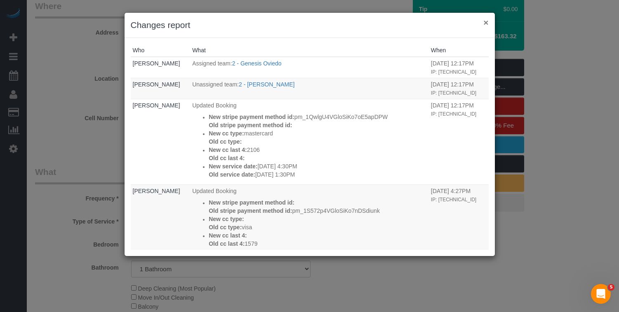
click at [486, 22] on button "×" at bounding box center [485, 22] width 5 height 9
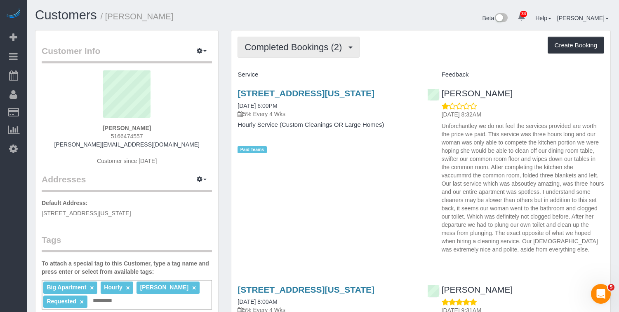
click at [311, 49] on span "Completed Bookings (2)" at bounding box center [294, 47] width 101 height 10
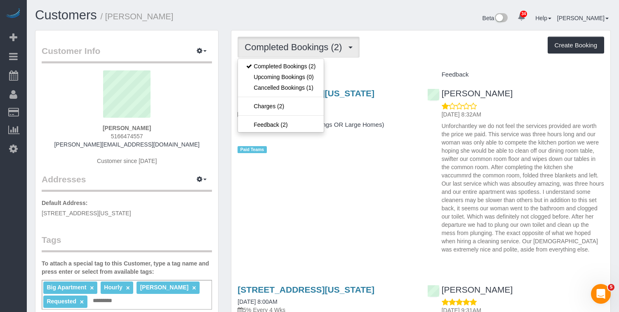
click at [387, 169] on div "[STREET_ADDRESS][US_STATE] [DATE] 6:00PM 5% Every 4 Wks Hourly Service (Custom …" at bounding box center [420, 170] width 379 height 176
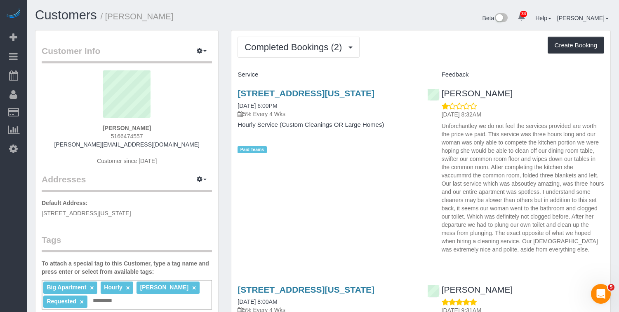
click at [310, 58] on div "Completed Bookings (2) Completed Bookings (2) Upcoming Bookings (0) Cancelled B…" at bounding box center [420, 203] width 379 height 346
click at [309, 51] on span "Completed Bookings (2)" at bounding box center [294, 47] width 101 height 10
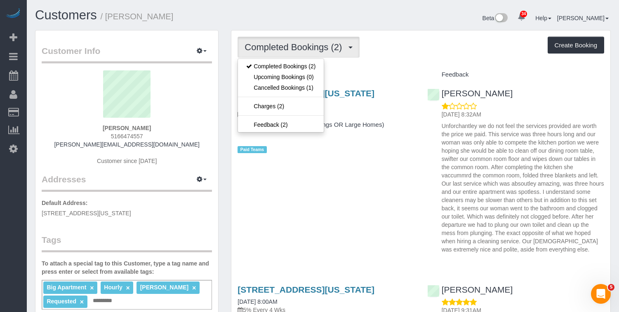
click at [343, 184] on div "[STREET_ADDRESS][US_STATE] [DATE] 6:00PM 5% Every 4 Wks Hourly Service (Custom …" at bounding box center [420, 170] width 379 height 176
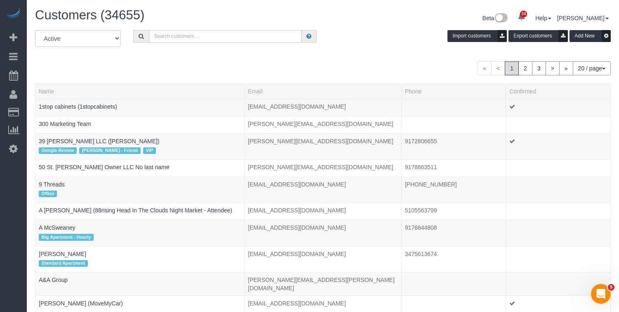
click at [188, 40] on input "text" at bounding box center [225, 36] width 152 height 13
paste input "[PERSON_NAME]"
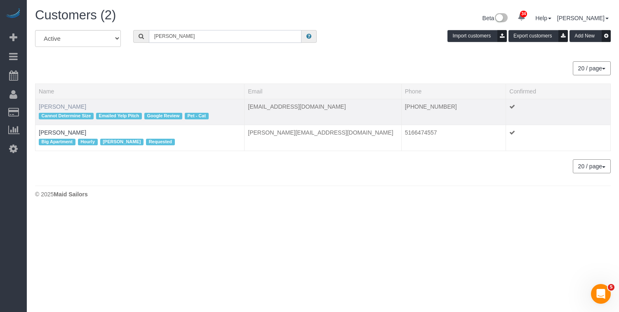
type input "[PERSON_NAME]"
click at [68, 107] on link "[PERSON_NAME]" at bounding box center [62, 106] width 47 height 7
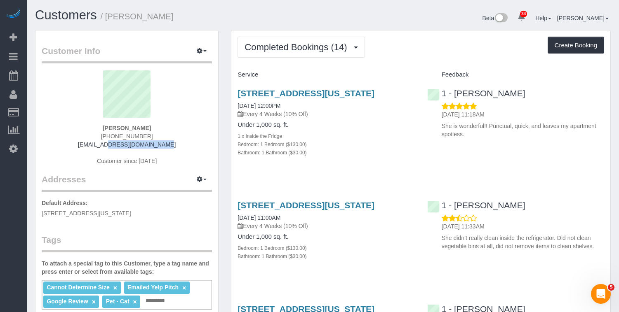
drag, startPoint x: 157, startPoint y: 144, endPoint x: 89, endPoint y: 146, distance: 67.6
click at [89, 146] on div "Carolyn Lengel 845-216-3468 lengelcj@gmail.com Customer since 2022" at bounding box center [127, 121] width 170 height 103
copy link "[EMAIL_ADDRESS][DOMAIN_NAME]"
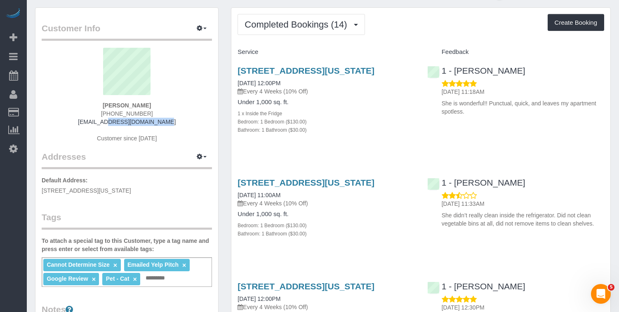
scroll to position [12, 0]
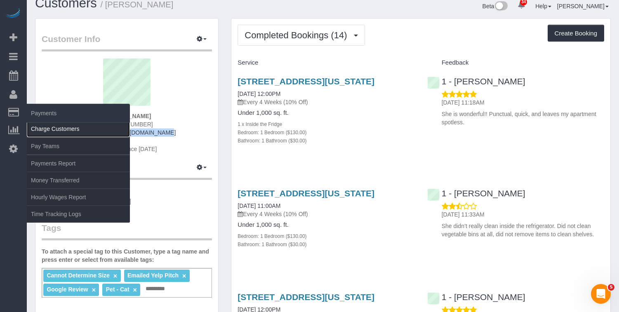
click at [54, 132] on link "Charge Customers" at bounding box center [78, 129] width 103 height 16
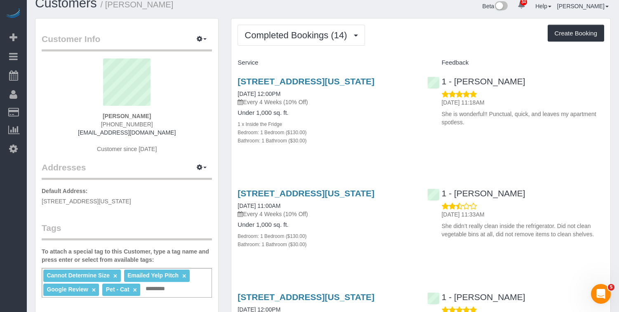
click at [138, 118] on strong "Carolyn Lengel" at bounding box center [127, 116] width 48 height 7
copy div "Carolyn Lengel"
drag, startPoint x: 541, startPoint y: 81, endPoint x: 456, endPoint y: 81, distance: 85.3
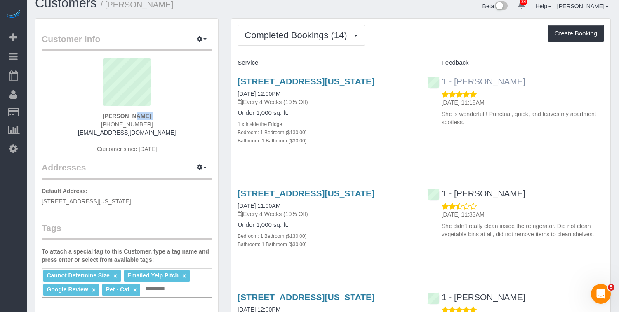
click at [456, 81] on div "1 - Jhonaysy Materano 10/04/2025 11:18AM She is wonderful!! Punctual, quick, an…" at bounding box center [515, 100] width 189 height 61
copy link "Jhonaysy Materano"
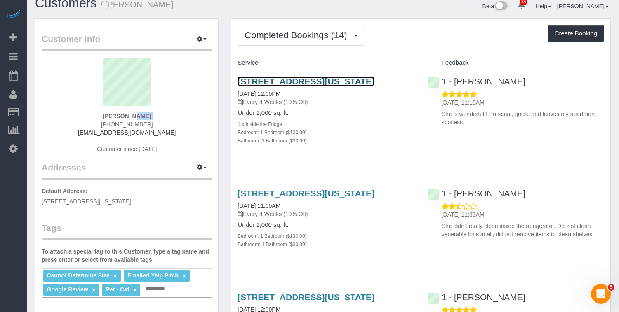
click at [256, 81] on link "66 Overlook Terrace, Apt 6g, New York, NY 10040" at bounding box center [305, 81] width 137 height 9
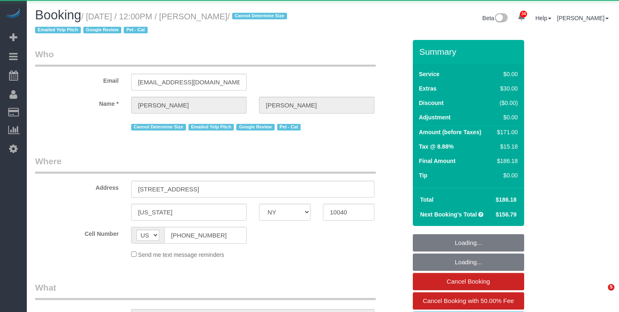
select select "NY"
select select "object:950"
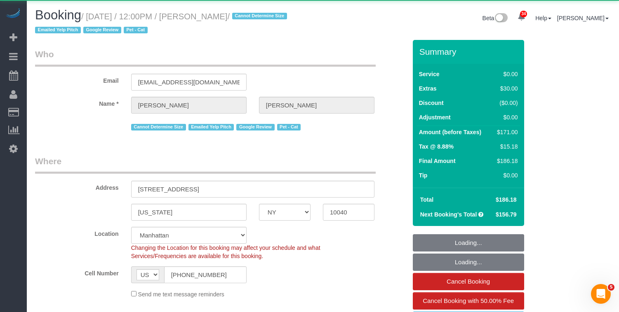
select select "string:stripe-pm_1QuRgR4VGloSiKo7ytunWo7w"
select select "spot1"
select select "number:59"
select select "number:73"
select select "number:15"
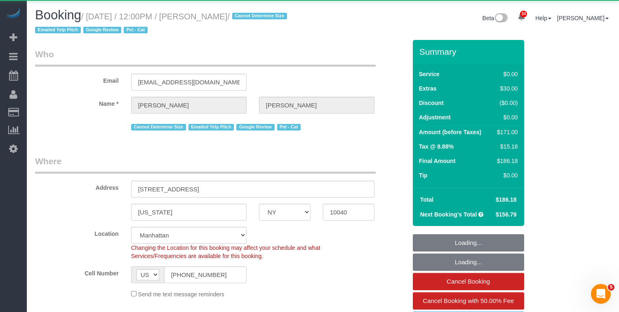
select select "number:5"
select select "1"
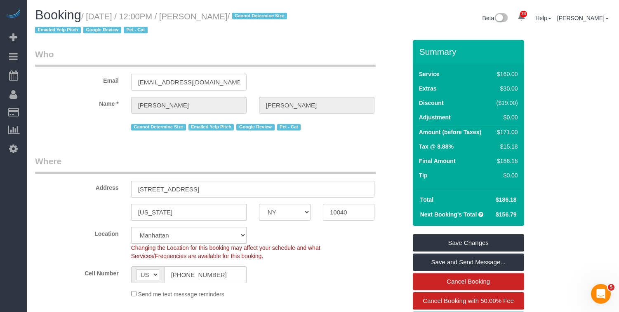
drag, startPoint x: 263, startPoint y: 16, endPoint x: 96, endPoint y: 18, distance: 166.9
click at [96, 18] on small "/ [DATE] / 12:00PM / [PERSON_NAME] / Cannot Determine Size Emailed Yelp Pitch G…" at bounding box center [162, 23] width 254 height 23
copy small "[DATE] / 12:00PM / [PERSON_NAME]"
